Goal: Contribute content: Contribute content

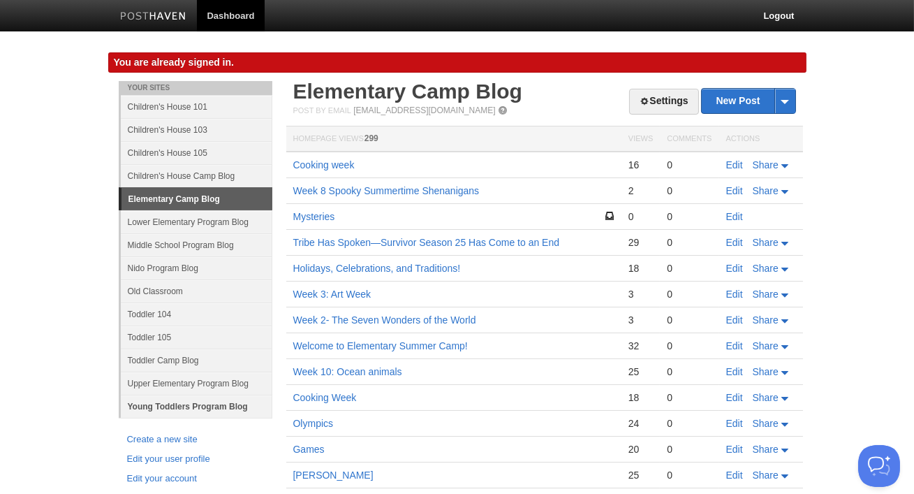
click at [195, 405] on link "Young Toddlers Program Blog" at bounding box center [196, 405] width 151 height 23
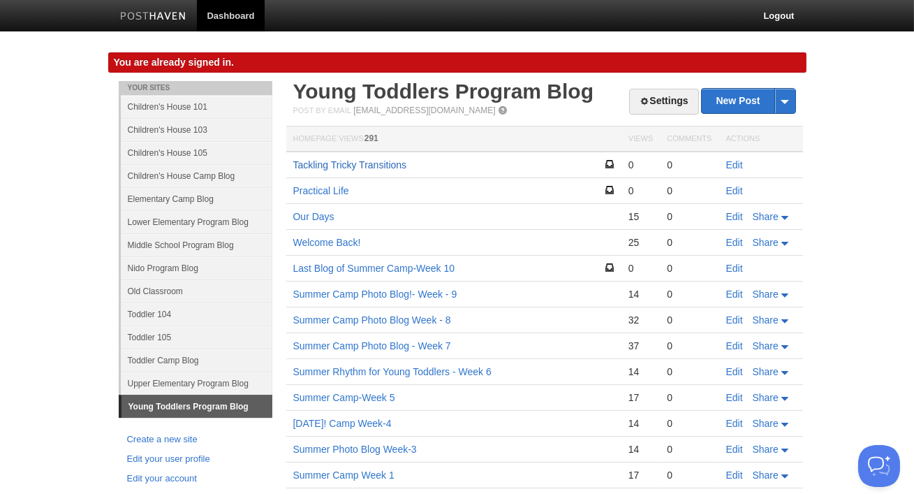
click at [380, 165] on link "Tackling Tricky Transitions" at bounding box center [350, 164] width 114 height 11
click at [730, 171] on td "Edit" at bounding box center [761, 164] width 84 height 27
click at [730, 167] on link "Edit" at bounding box center [734, 164] width 17 height 11
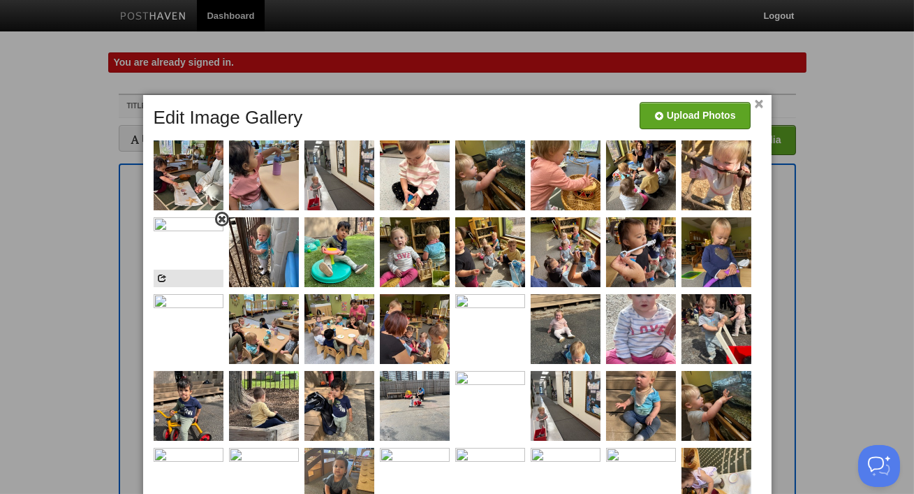
click at [221, 219] on span at bounding box center [222, 219] width 10 height 10
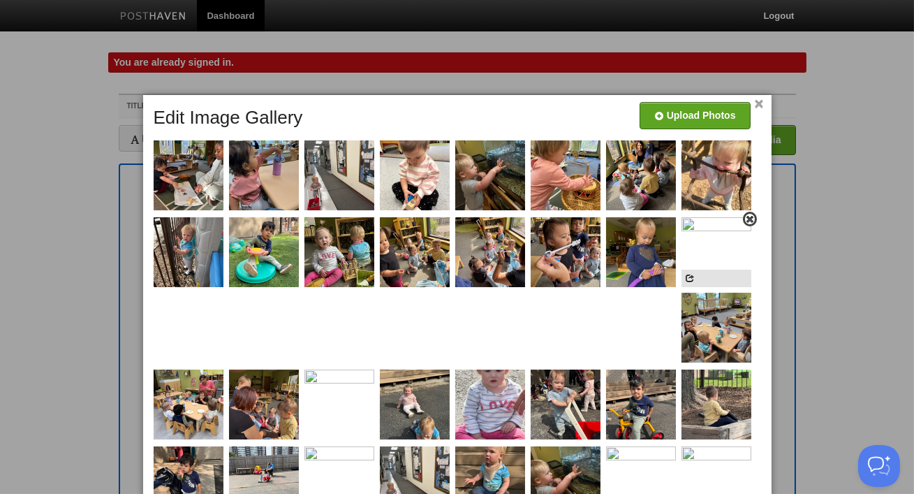
click at [748, 218] on span at bounding box center [750, 219] width 10 height 10
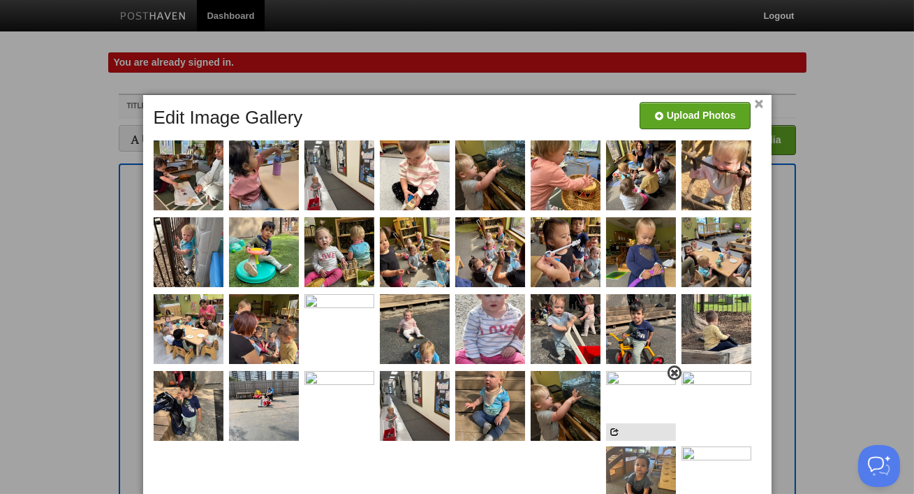
click at [675, 377] on span at bounding box center [674, 373] width 10 height 10
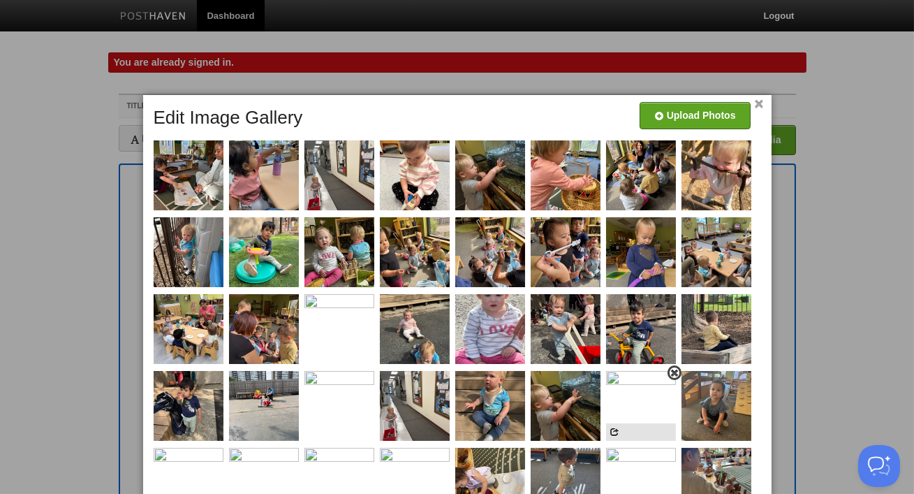
click at [669, 373] on span at bounding box center [674, 373] width 10 height 10
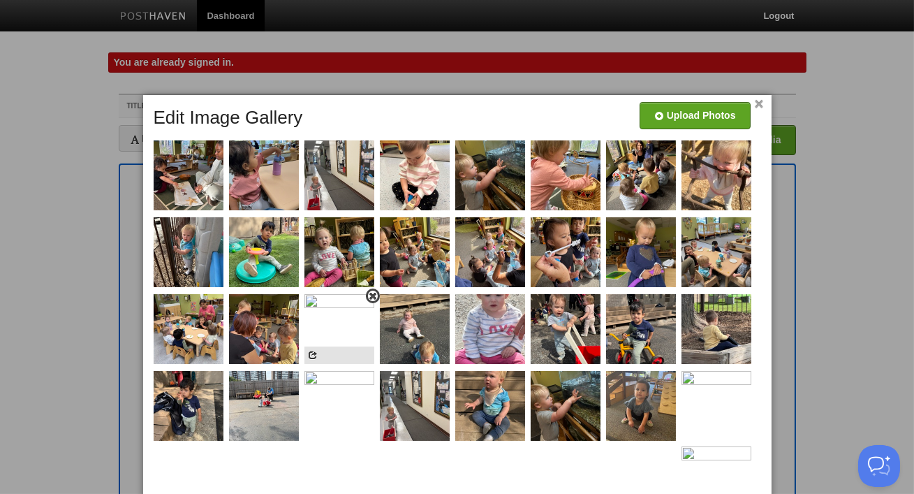
click at [371, 295] on span at bounding box center [373, 296] width 10 height 10
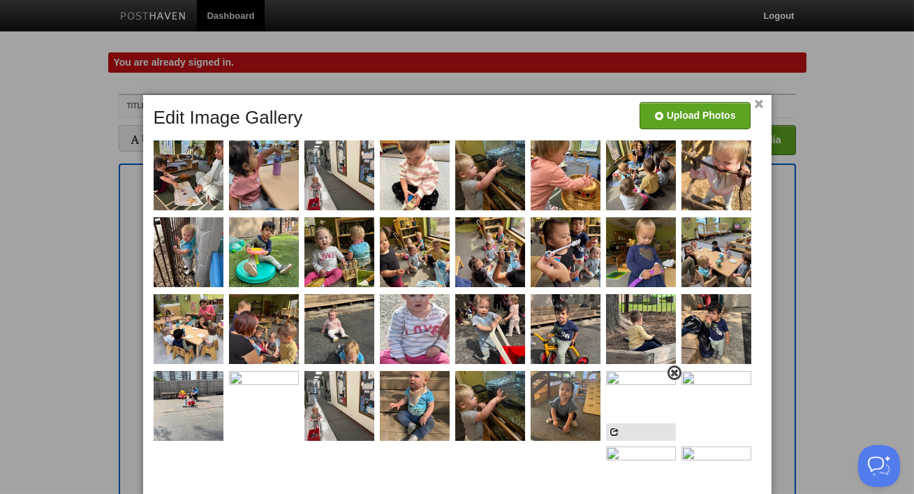
click at [674, 373] on span at bounding box center [674, 373] width 10 height 10
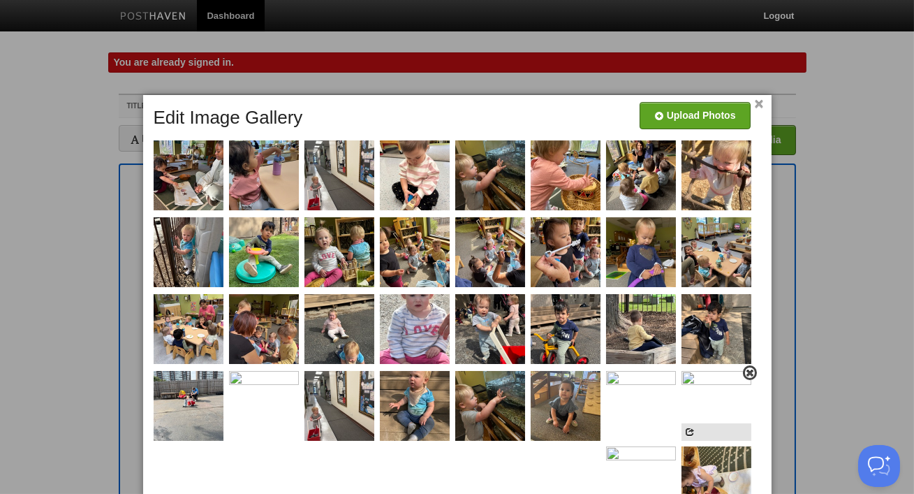
click at [752, 367] on link at bounding box center [750, 372] width 14 height 15
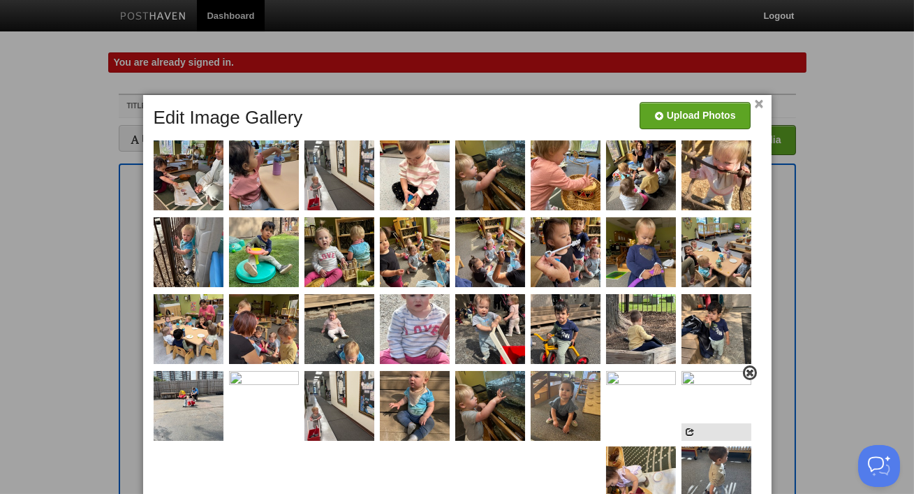
click at [748, 376] on span at bounding box center [750, 373] width 10 height 10
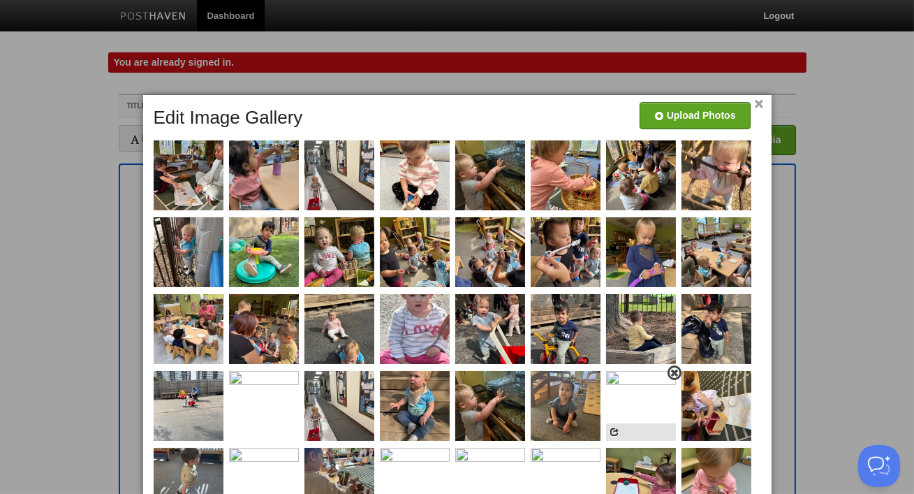
click at [678, 368] on span at bounding box center [674, 373] width 10 height 10
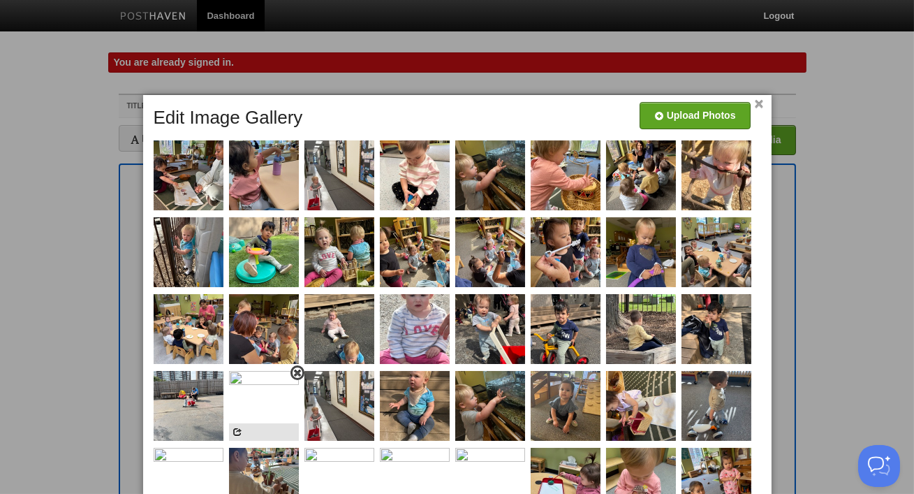
click at [295, 376] on span at bounding box center [298, 373] width 10 height 10
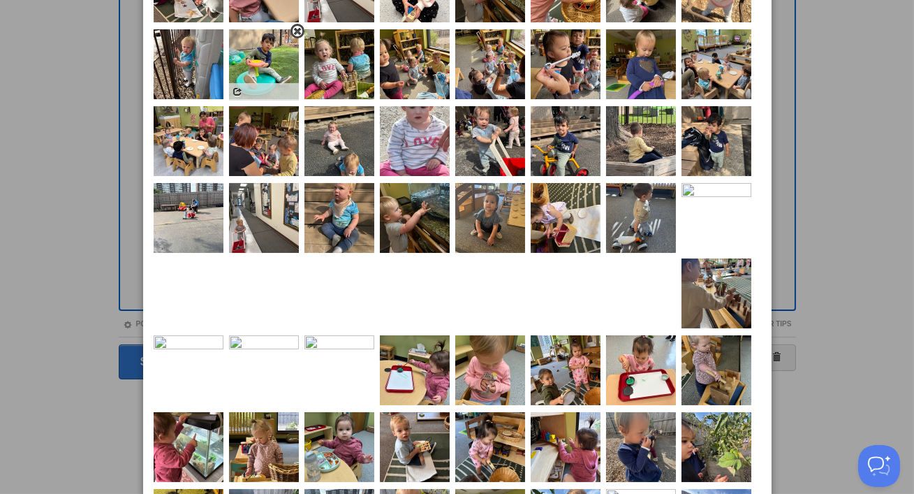
scroll to position [226, 0]
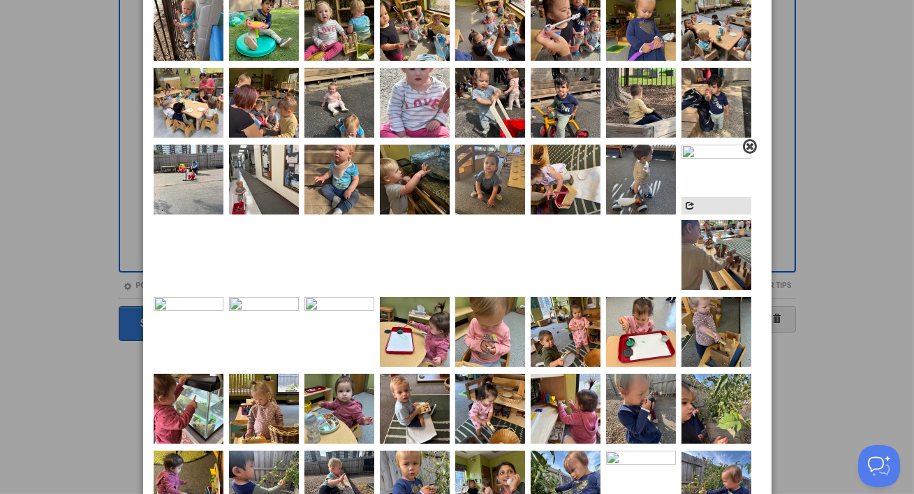
click at [748, 149] on span at bounding box center [750, 147] width 10 height 10
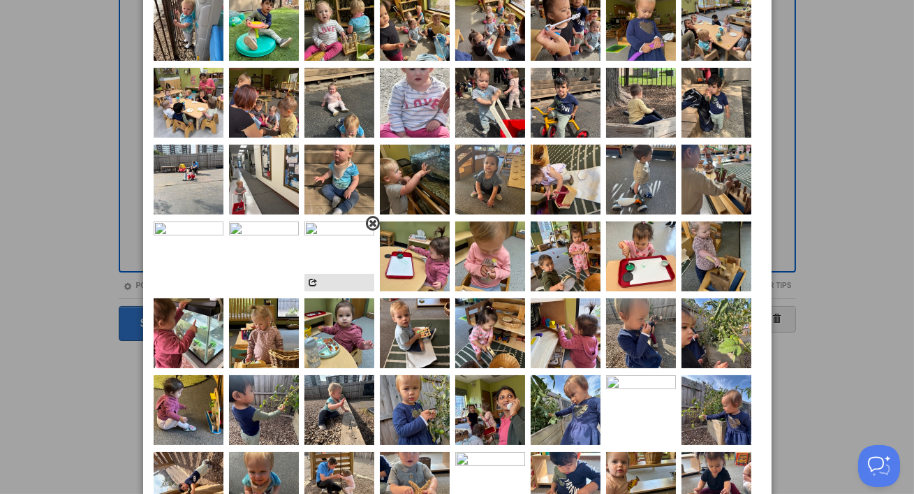
click at [371, 221] on span at bounding box center [373, 224] width 10 height 10
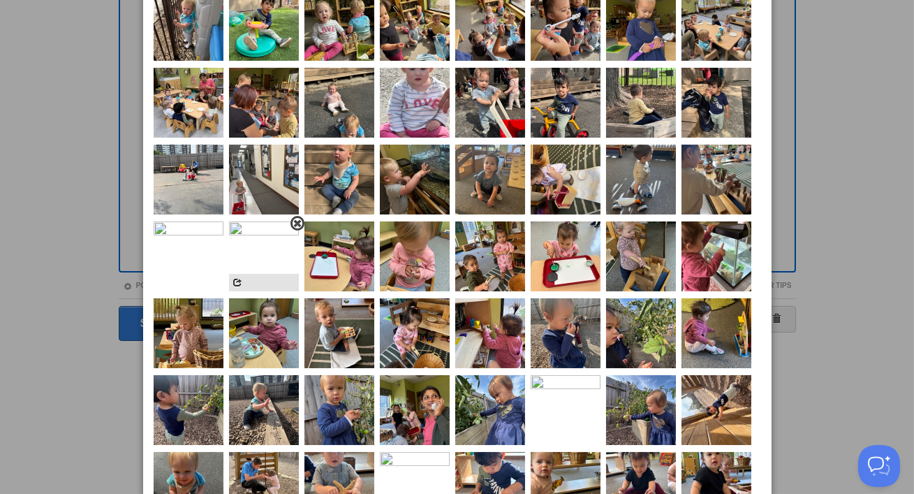
click at [294, 225] on span at bounding box center [298, 224] width 10 height 10
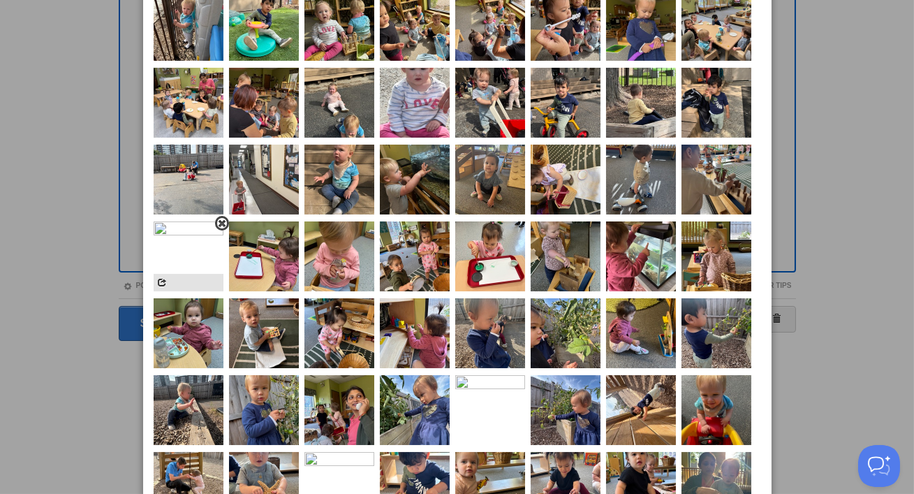
click at [219, 222] on span at bounding box center [222, 224] width 10 height 10
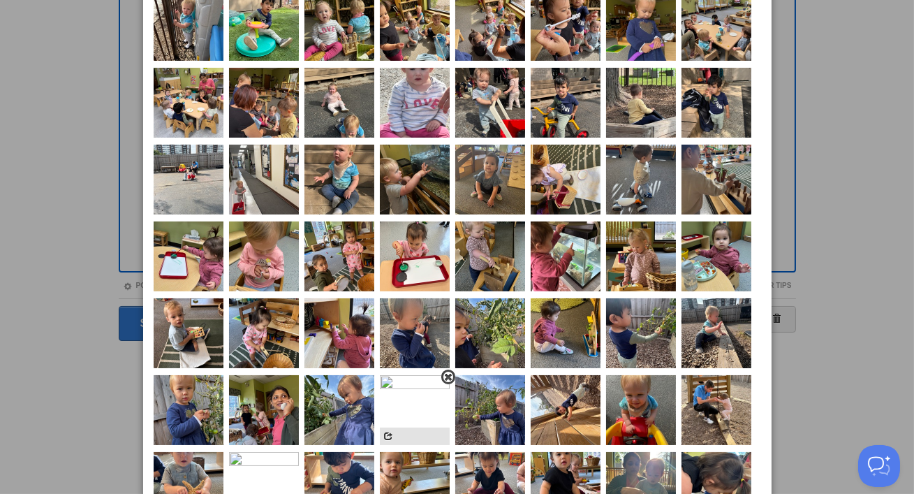
click at [447, 377] on span at bounding box center [448, 377] width 10 height 10
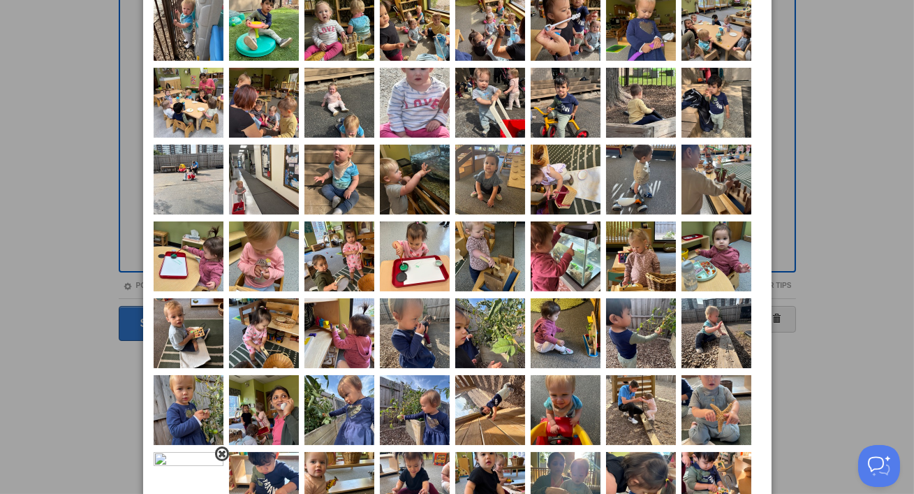
click at [219, 452] on span at bounding box center [222, 454] width 10 height 10
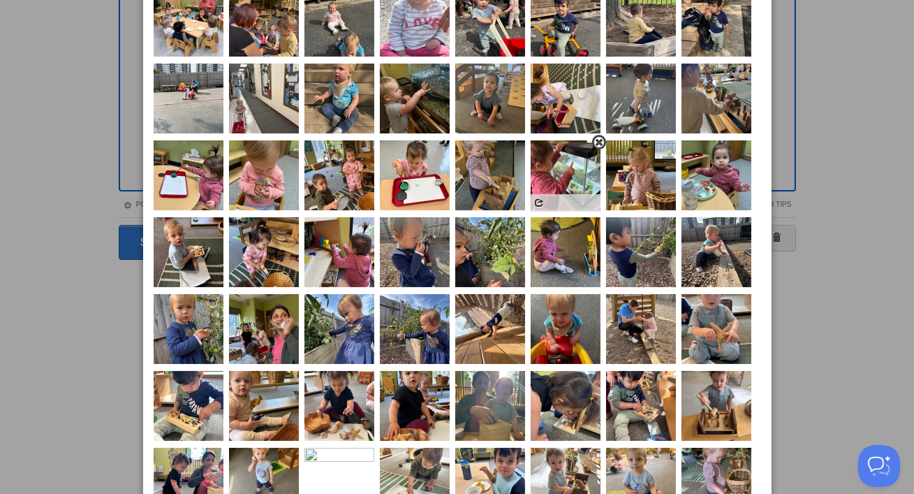
scroll to position [524, 0]
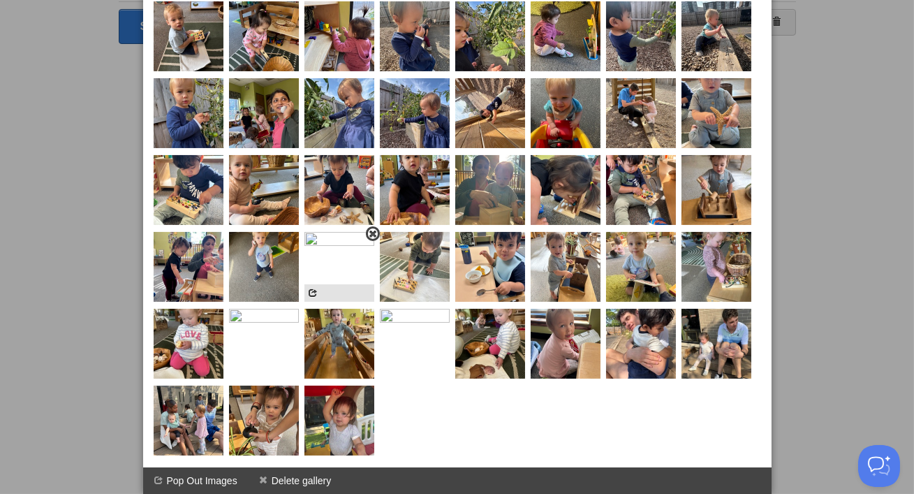
click at [370, 232] on span at bounding box center [373, 234] width 10 height 10
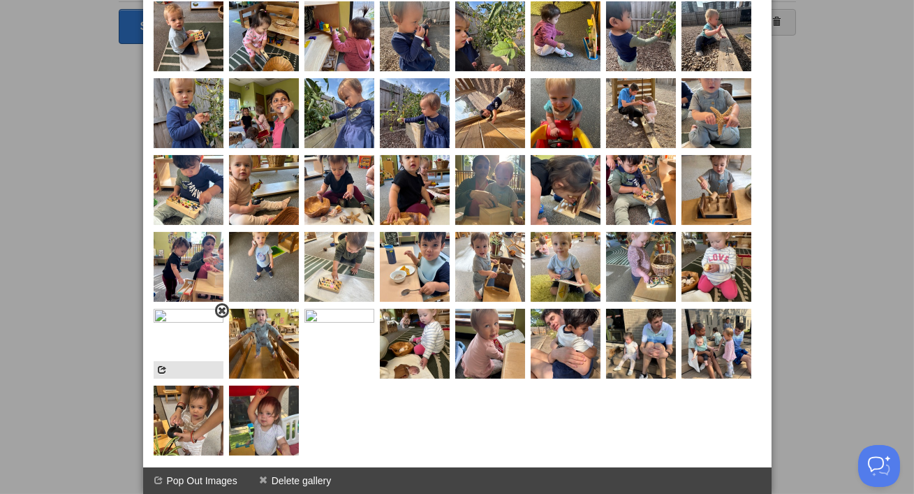
click at [219, 311] on span at bounding box center [222, 311] width 10 height 10
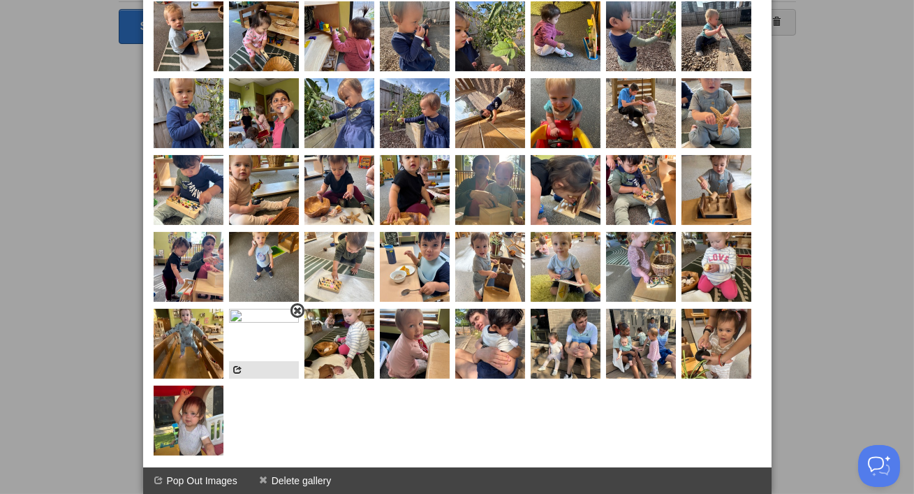
click at [292, 309] on link at bounding box center [297, 310] width 14 height 15
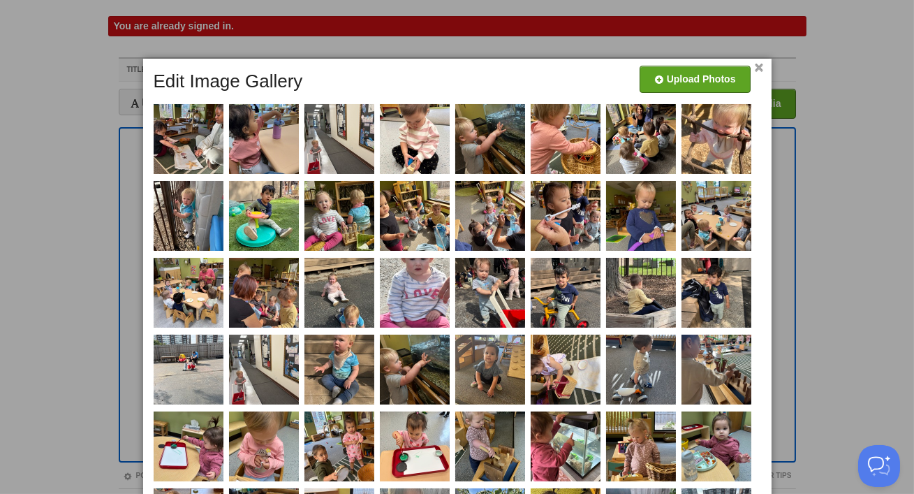
scroll to position [10, 0]
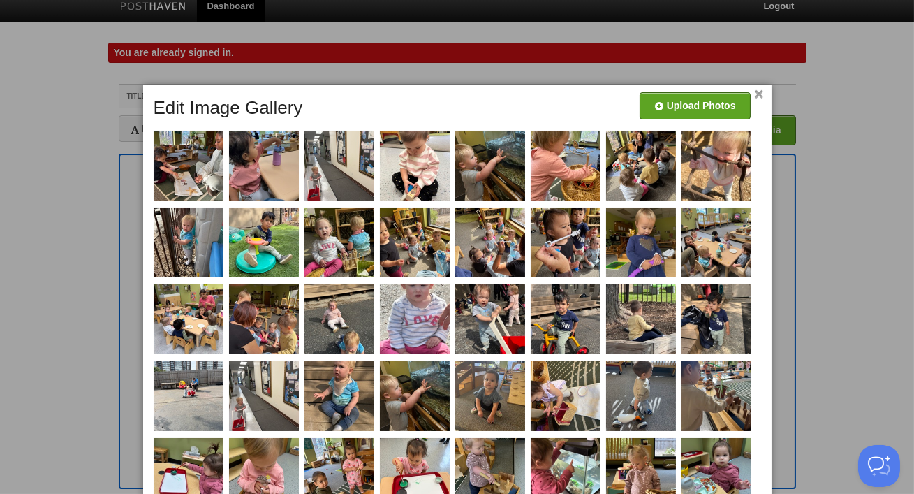
click at [762, 91] on link "×" at bounding box center [759, 95] width 9 height 8
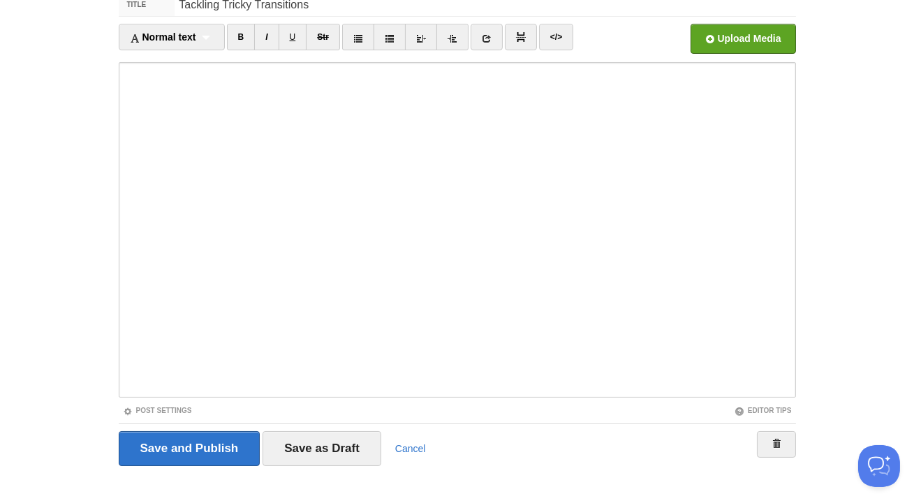
scroll to position [124, 0]
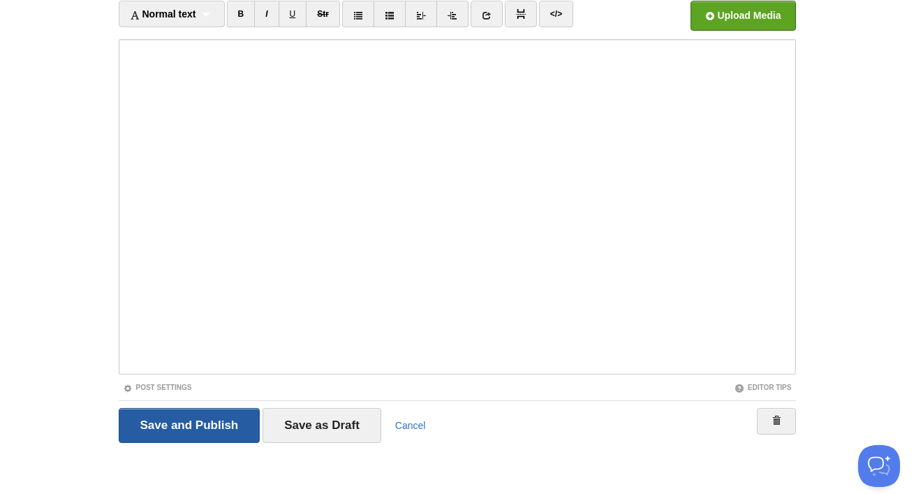
click at [208, 426] on input "Save and Publish" at bounding box center [190, 425] width 142 height 35
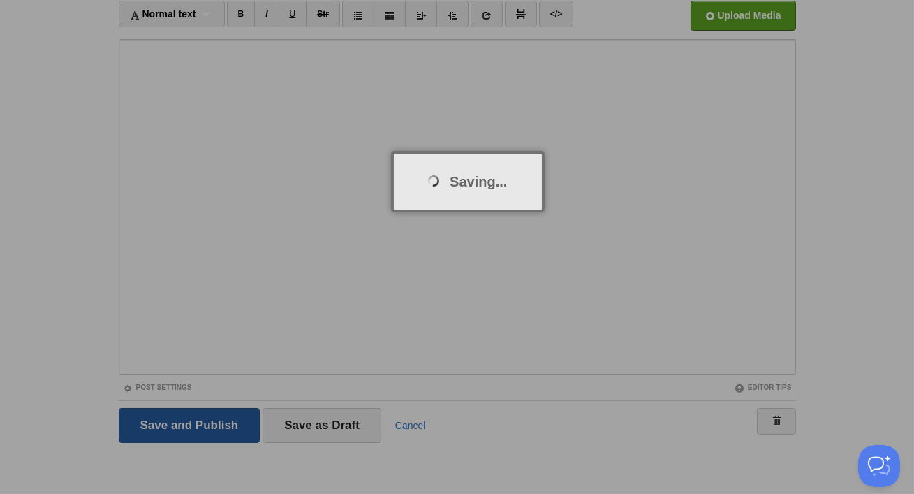
scroll to position [80, 0]
